Goal: Task Accomplishment & Management: Complete application form

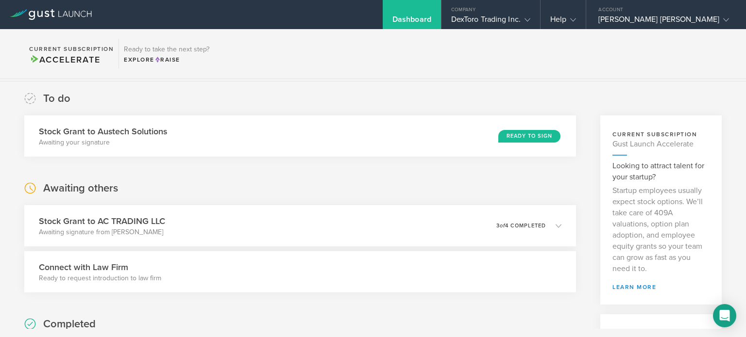
scroll to position [45, 0]
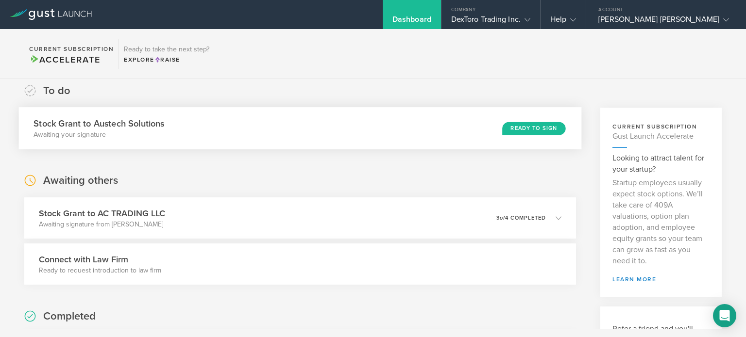
click at [519, 127] on div "Ready to Sign" at bounding box center [533, 128] width 63 height 13
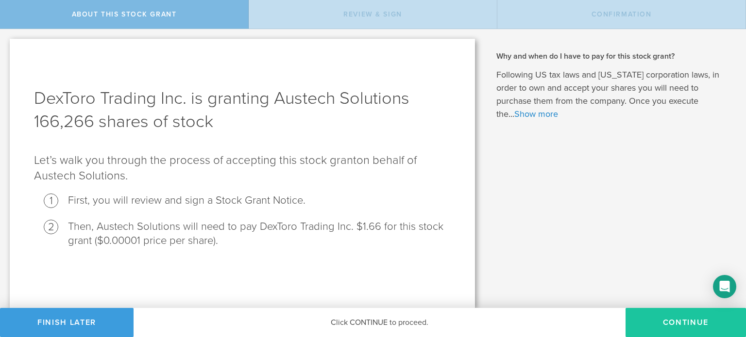
click at [684, 324] on button "CONTINUE" at bounding box center [685, 322] width 120 height 29
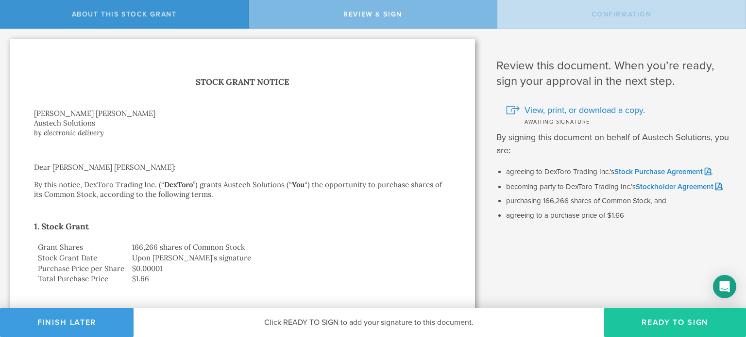
click at [672, 324] on button "Ready to Sign" at bounding box center [675, 322] width 142 height 29
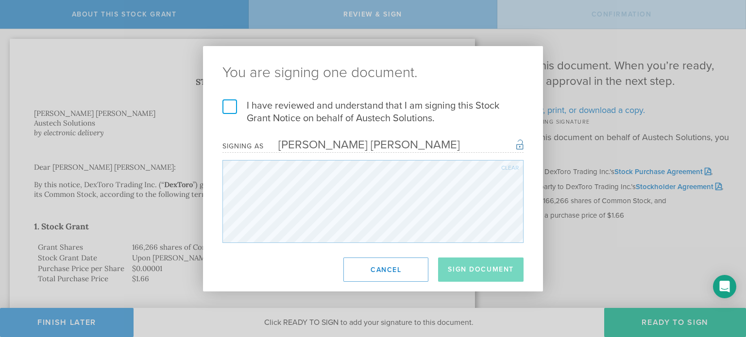
click at [235, 102] on label "I have reviewed and understand that I am signing this Stock Grant Notice on beh…" at bounding box center [372, 112] width 301 height 25
click at [0, 0] on input "I have reviewed and understand that I am signing this Stock Grant Notice on beh…" at bounding box center [0, 0] width 0 height 0
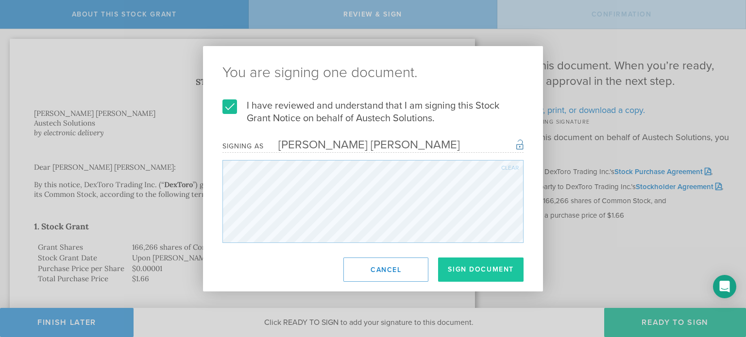
click at [483, 266] on button "Sign Document" at bounding box center [480, 270] width 85 height 24
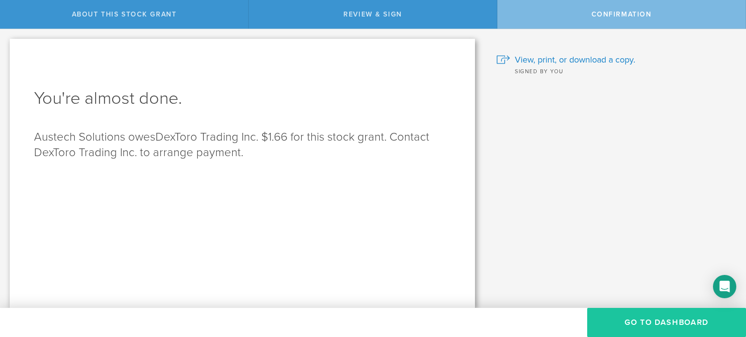
click at [648, 318] on button "Go to Dashboard" at bounding box center [666, 322] width 159 height 29
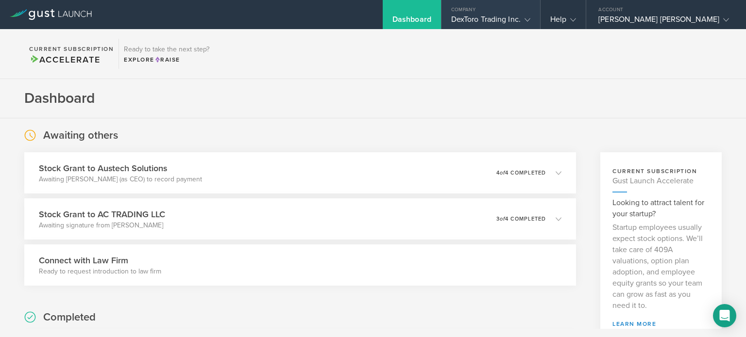
click at [530, 18] on icon at bounding box center [527, 20] width 6 height 6
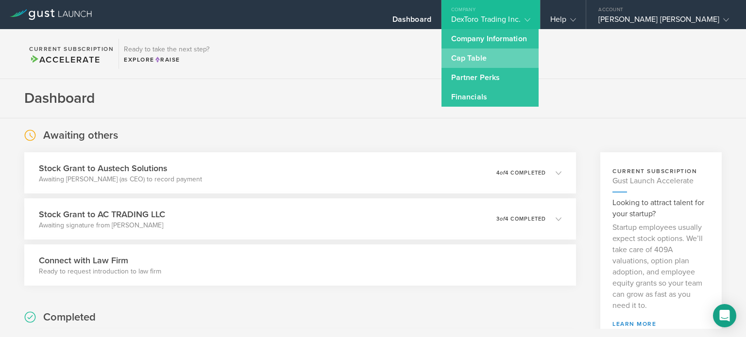
click at [516, 59] on link "Cap Table" at bounding box center [489, 58] width 97 height 19
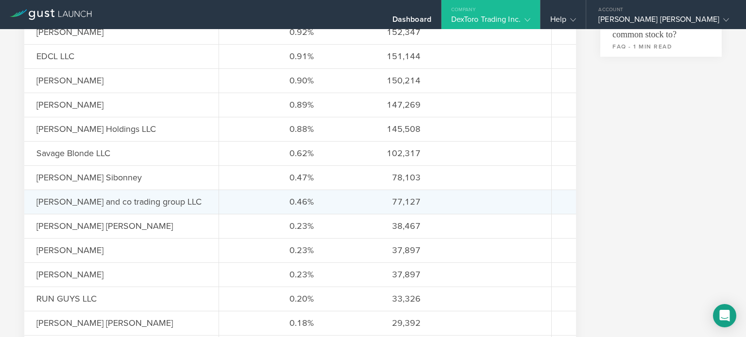
scroll to position [440, 0]
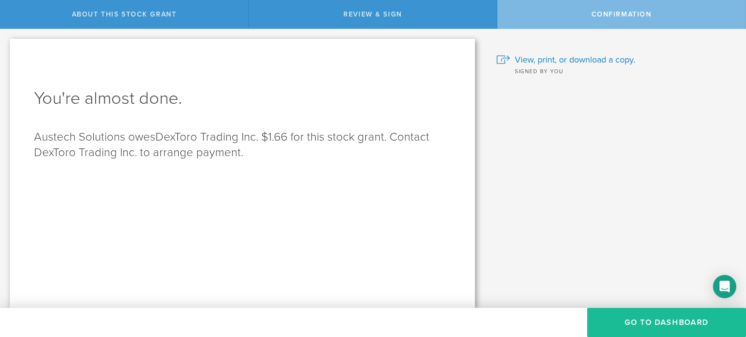
click at [575, 180] on div "Why and when do I have to pay for this stock grant? Following US tax laws and […" at bounding box center [614, 168] width 261 height 279
